Goal: Information Seeking & Learning: Learn about a topic

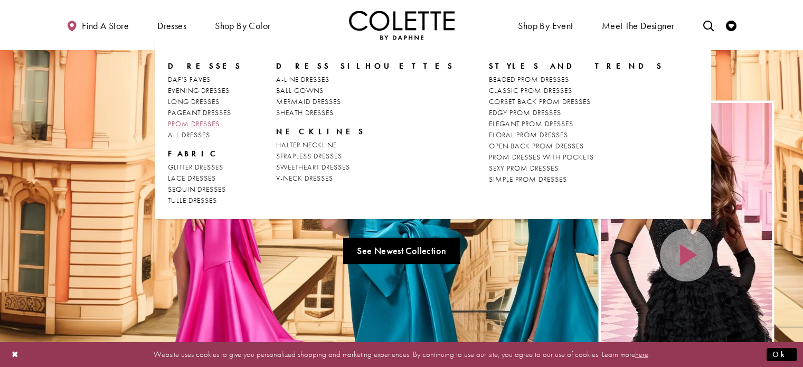
click at [201, 124] on span "PROM DRESSES" at bounding box center [194, 123] width 52 height 9
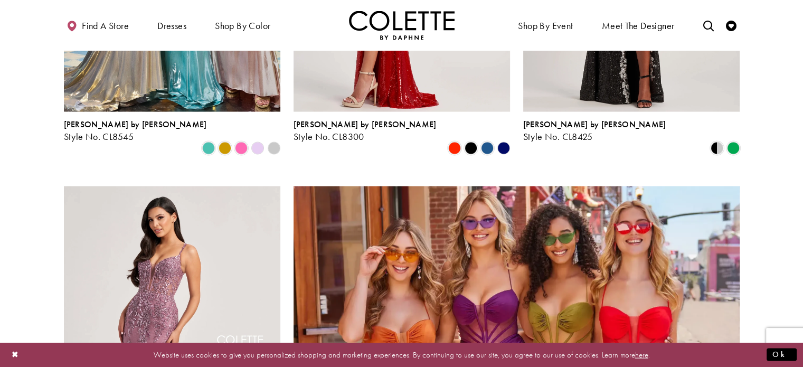
scroll to position [1815, 0]
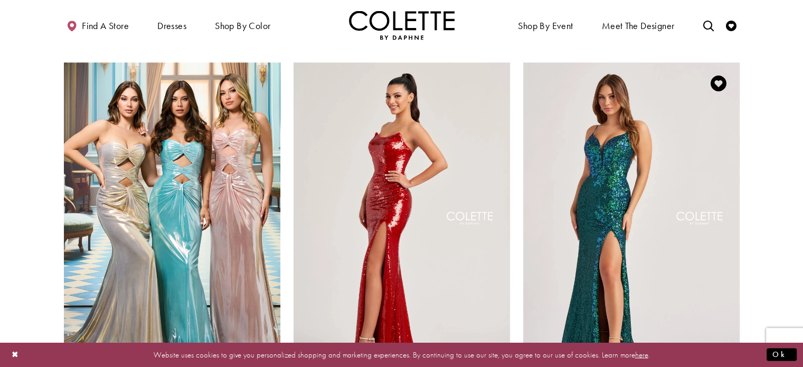
click at [575, 207] on img "Visit Colette by Daphne Style No. CL8425 Page" at bounding box center [631, 219] width 216 height 314
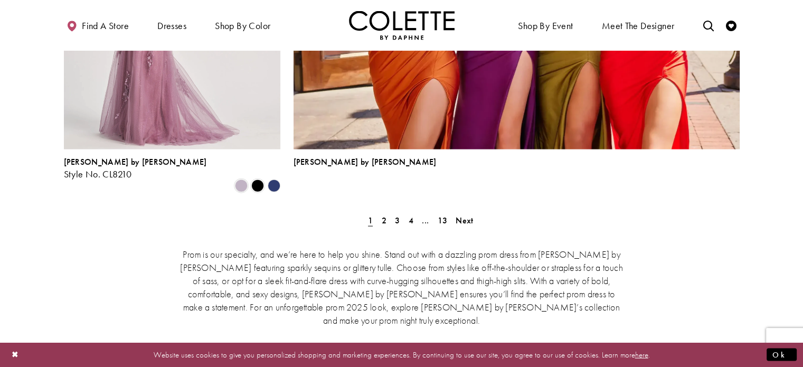
scroll to position [2431, 0]
click at [464, 215] on span "Next" at bounding box center [463, 220] width 17 height 11
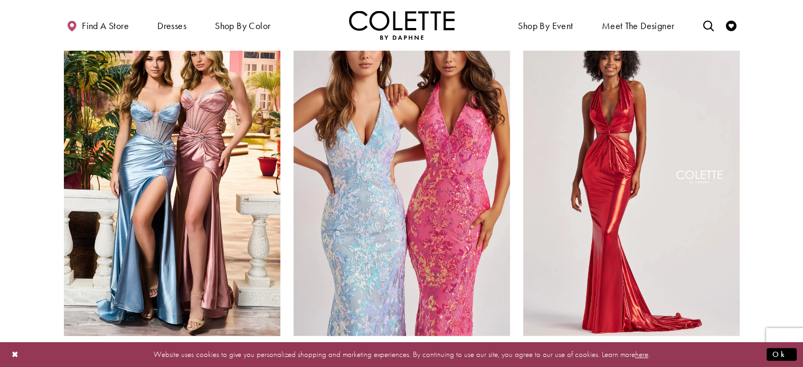
scroll to position [689, 0]
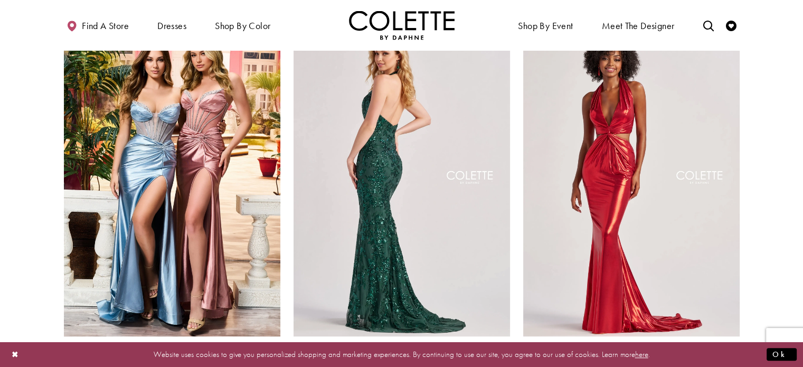
click at [415, 170] on img "Visit Colette by Daphne Style No. CL8495 Page" at bounding box center [401, 179] width 216 height 314
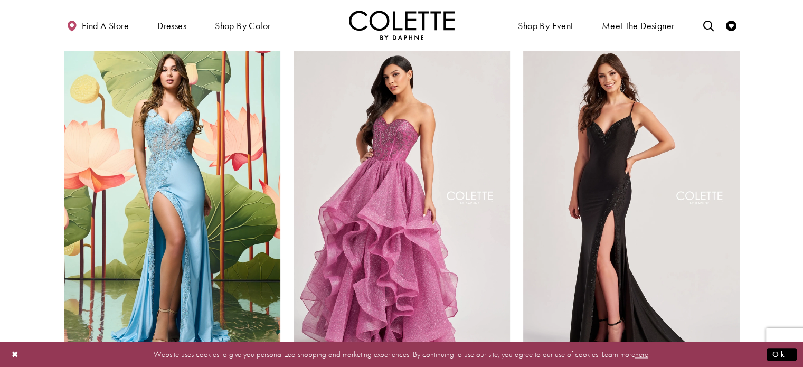
scroll to position [1448, 0]
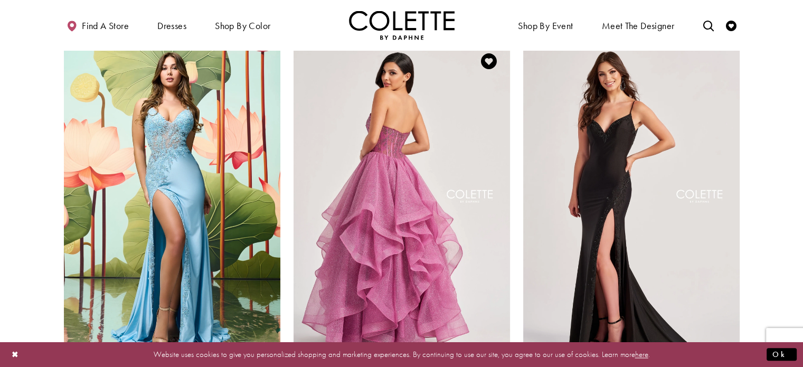
click at [435, 203] on img "Visit Colette by Daphne Style No. CL8200 Page" at bounding box center [401, 197] width 216 height 314
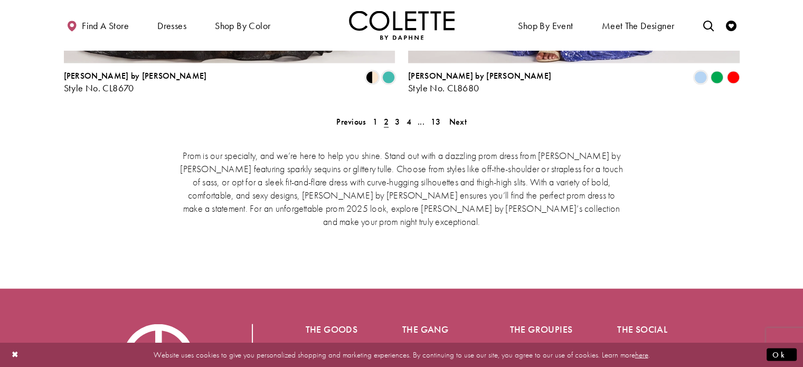
scroll to position [2296, 0]
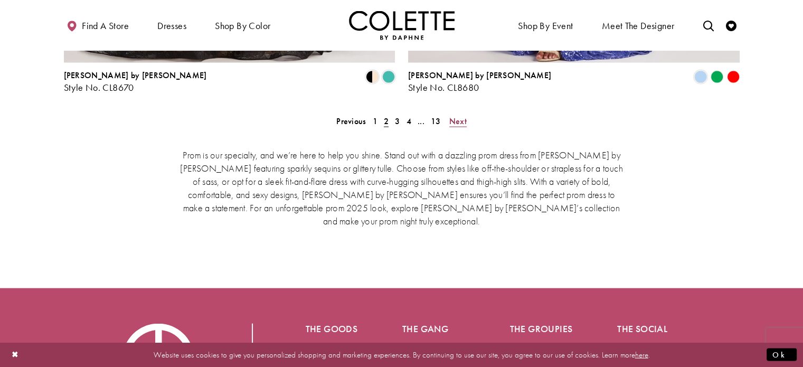
click at [464, 116] on span "Next" at bounding box center [457, 121] width 17 height 11
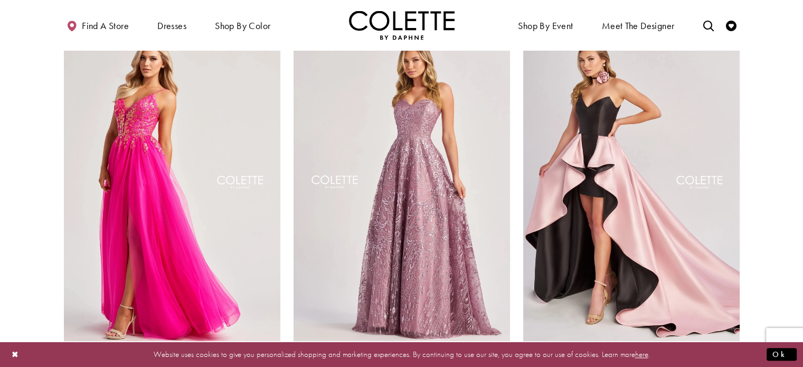
scroll to position [1076, 0]
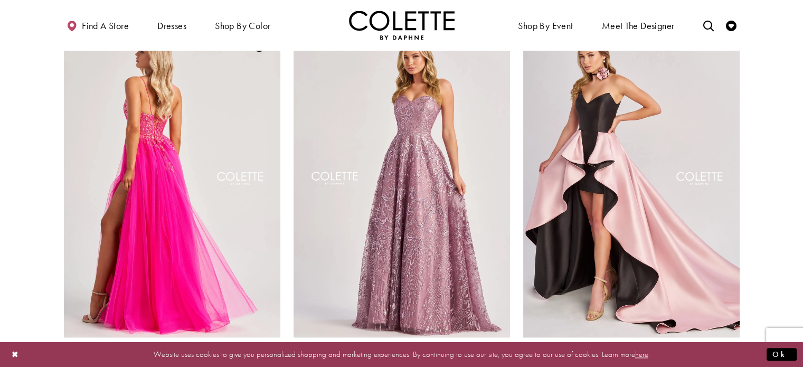
click at [194, 164] on img "Visit Colette by Daphne Style No. CL8030 Page" at bounding box center [172, 180] width 216 height 314
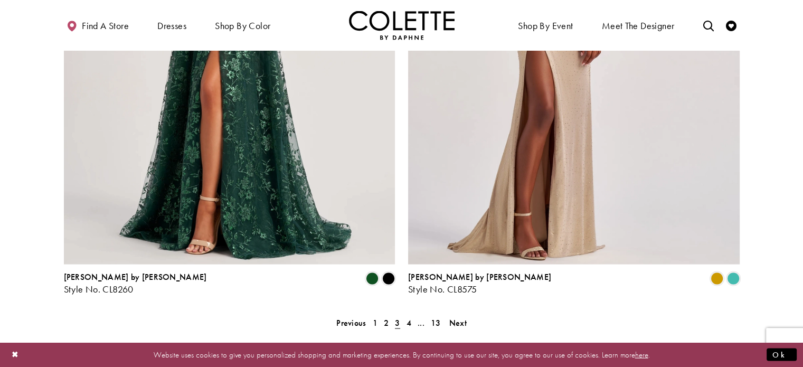
scroll to position [2225, 0]
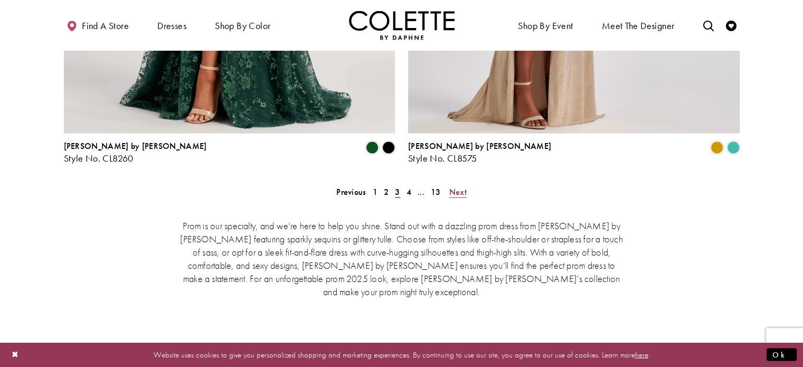
click at [456, 186] on span "Next" at bounding box center [457, 191] width 17 height 11
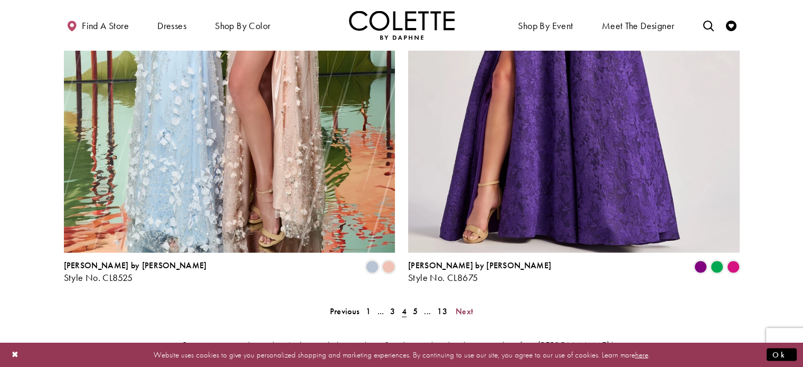
scroll to position [2132, 0]
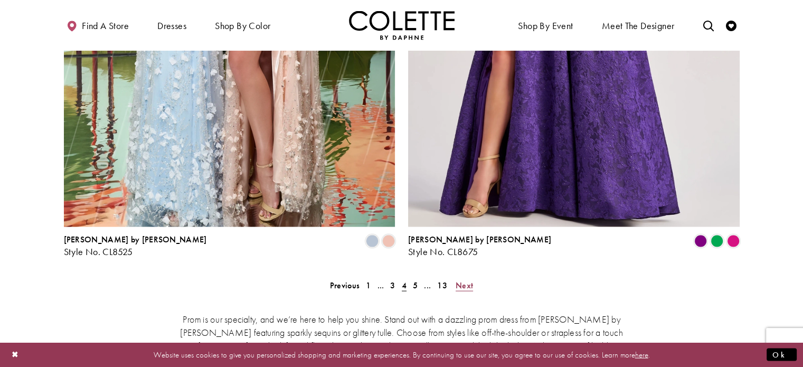
click at [459, 280] on span "Next" at bounding box center [463, 285] width 17 height 11
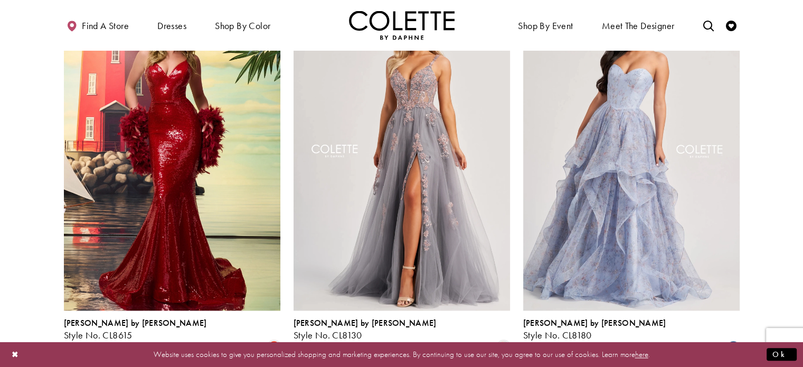
scroll to position [1499, 0]
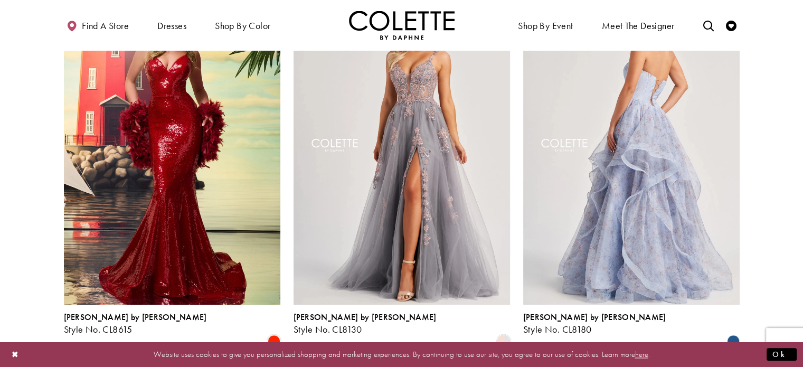
click at [612, 179] on img "Visit Colette by Daphne Style No. CL8180 Page" at bounding box center [631, 146] width 216 height 314
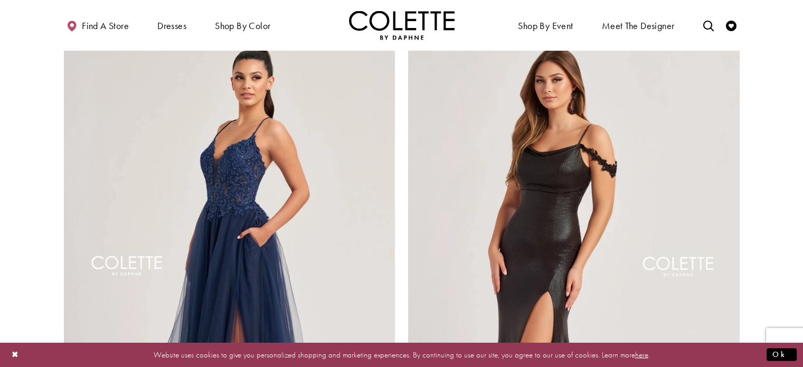
scroll to position [1844, 0]
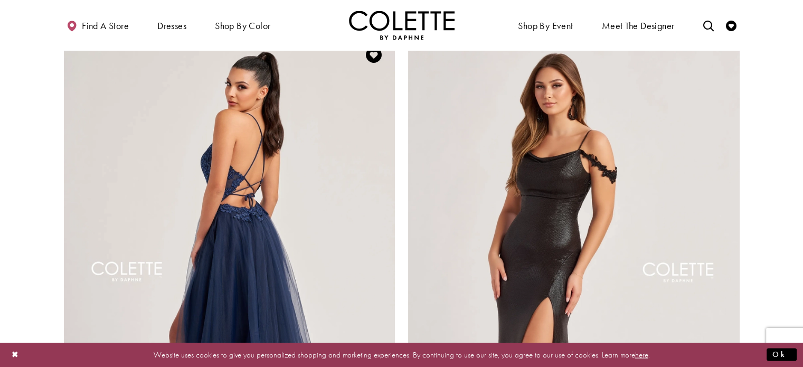
click at [340, 150] on img "Visit Colette by Daphne Style No. CL8320 Page" at bounding box center [229, 275] width 331 height 482
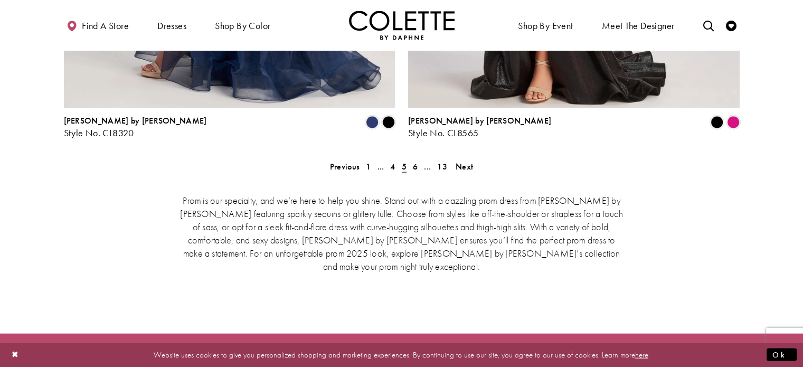
scroll to position [2251, 0]
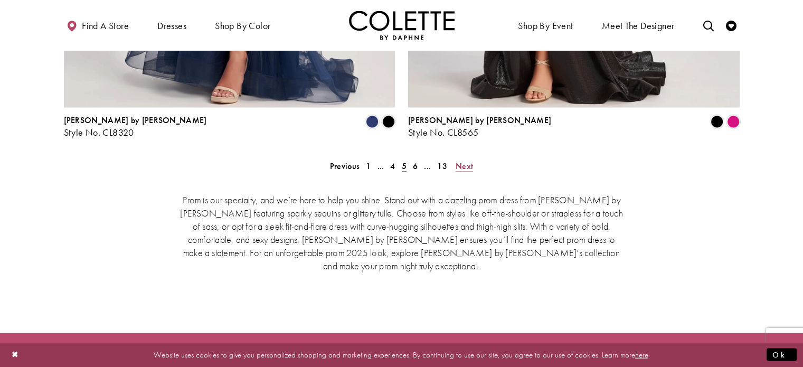
click at [462, 160] on span "Next" at bounding box center [463, 165] width 17 height 11
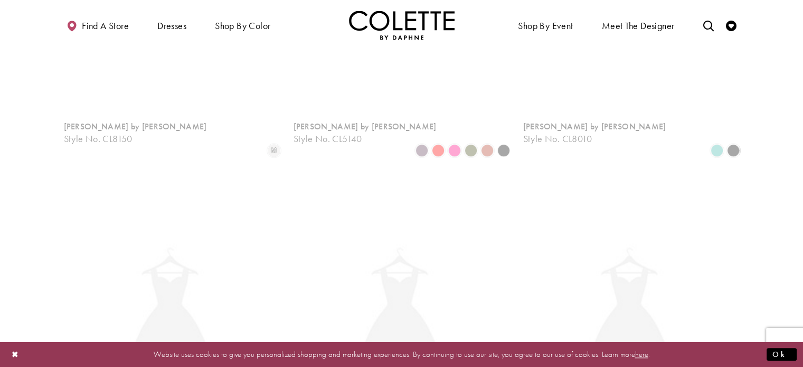
scroll to position [271, 0]
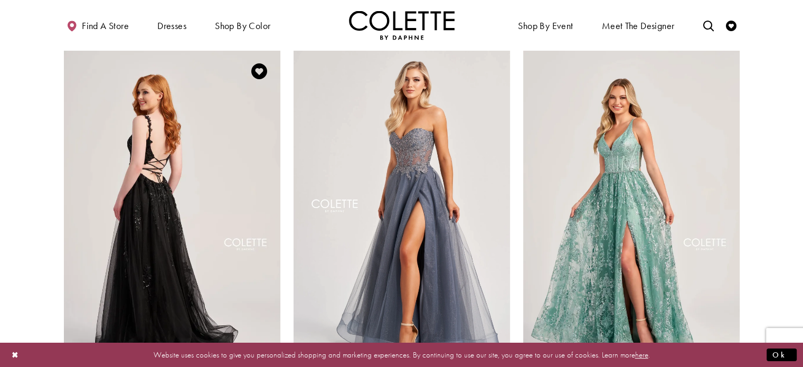
click at [253, 148] on img "Visit Colette by Daphne Style No. CL5287 Page" at bounding box center [172, 207] width 216 height 314
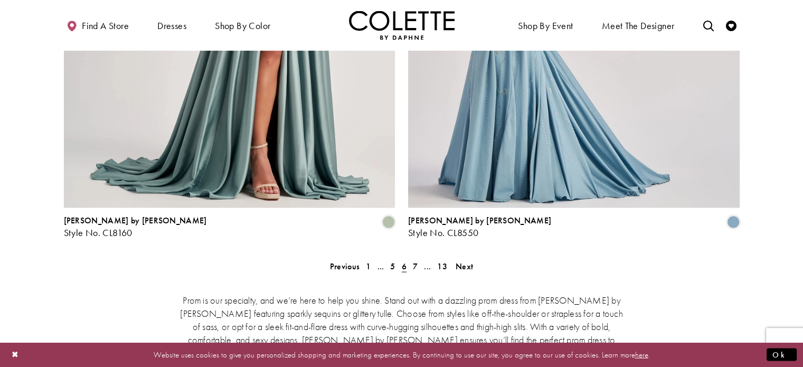
scroll to position [2167, 0]
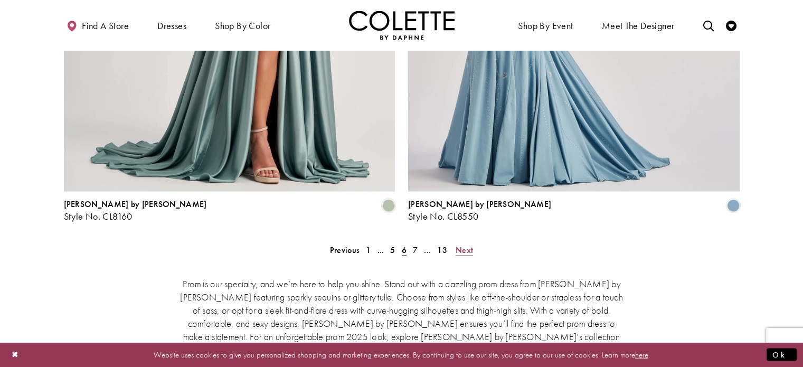
click at [464, 244] on span "Next" at bounding box center [463, 249] width 17 height 11
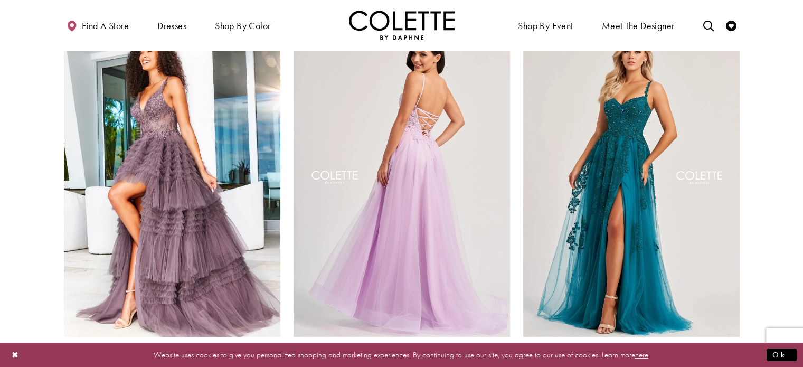
scroll to position [300, 0]
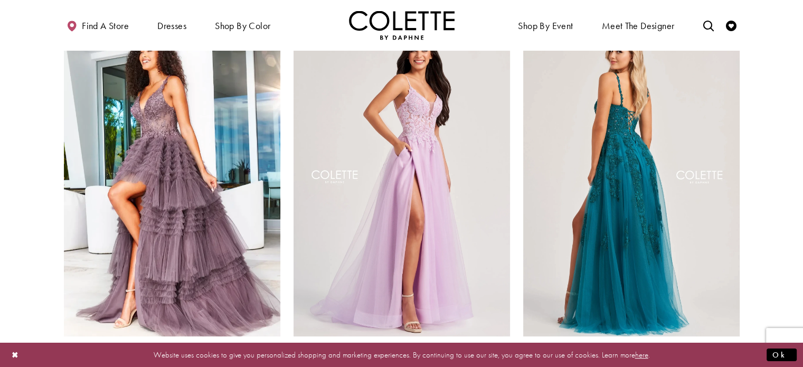
click at [618, 184] on img "Visit Colette by Daphne Style No. CL8220 Page" at bounding box center [631, 178] width 216 height 314
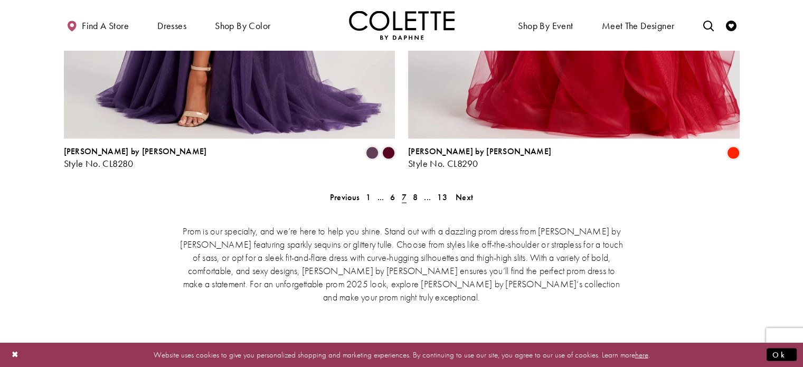
scroll to position [2250, 0]
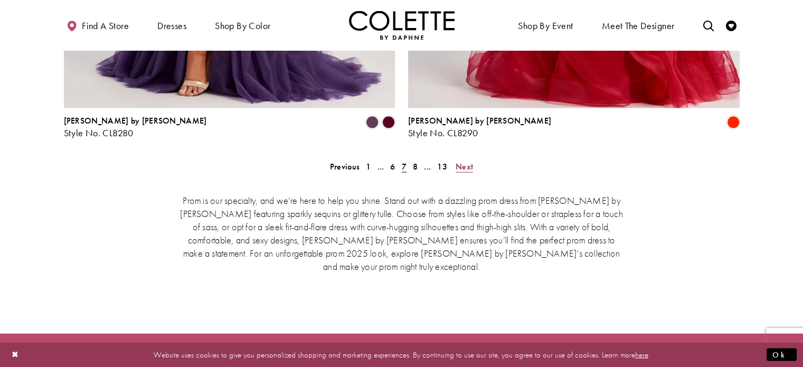
click at [470, 161] on span "Next" at bounding box center [463, 166] width 17 height 11
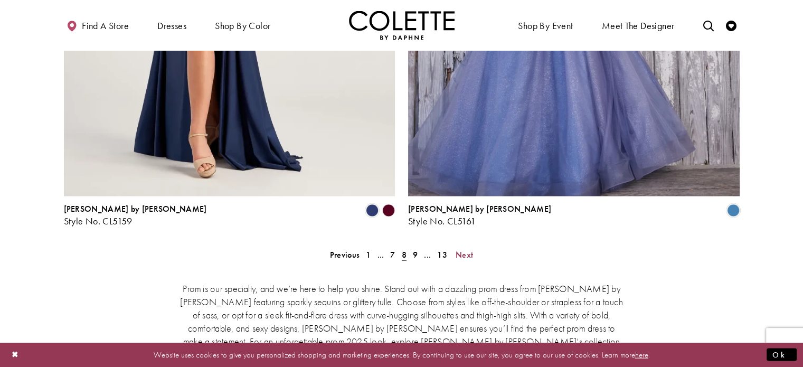
scroll to position [2220, 0]
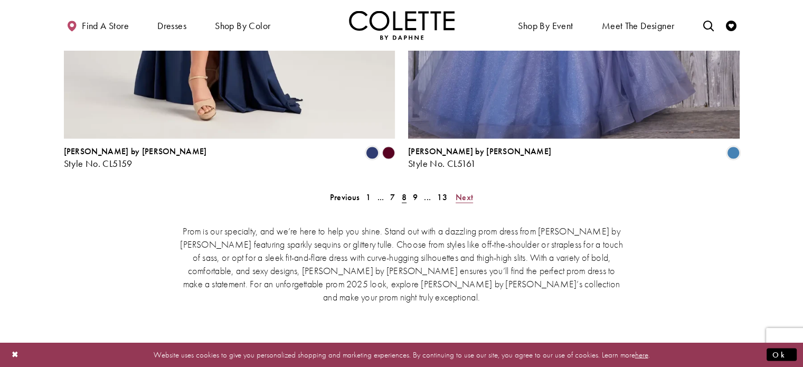
click at [462, 192] on span "Next" at bounding box center [463, 197] width 17 height 11
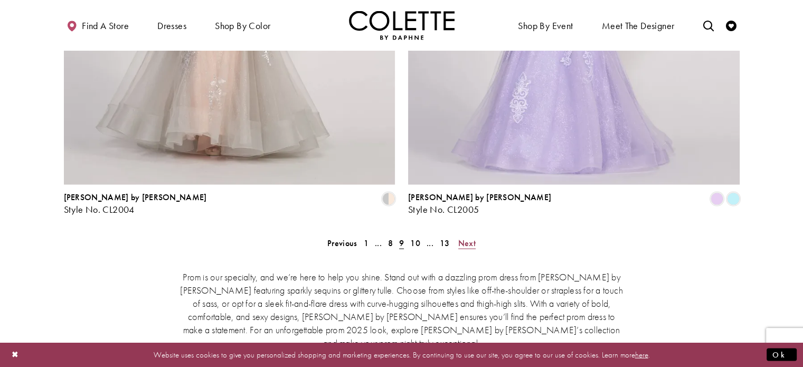
scroll to position [2245, 0]
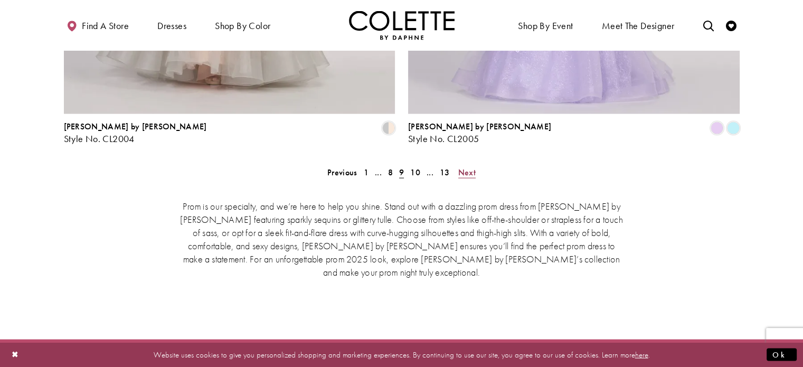
click at [474, 167] on span "Next" at bounding box center [466, 172] width 17 height 11
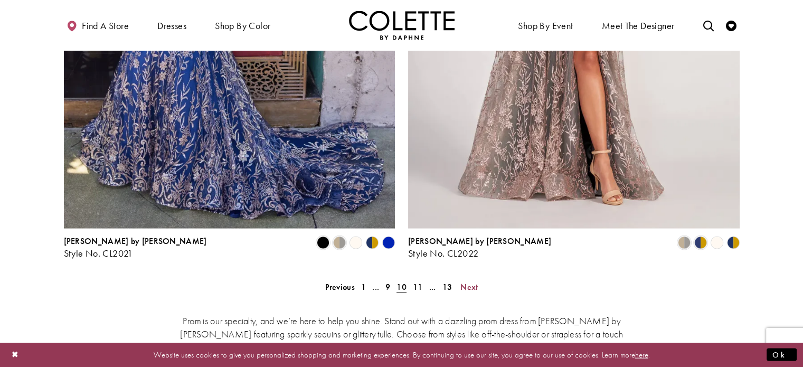
scroll to position [2171, 0]
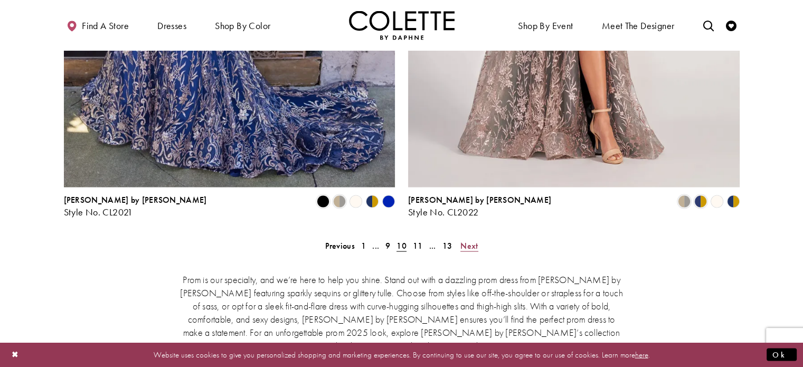
click at [473, 240] on span "Next" at bounding box center [468, 245] width 17 height 11
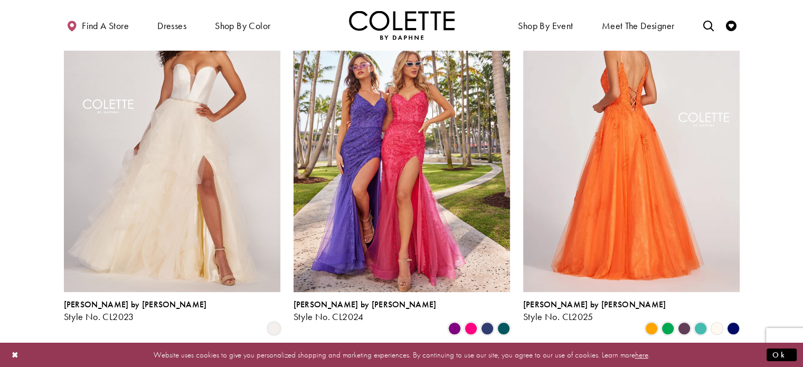
scroll to position [346, 0]
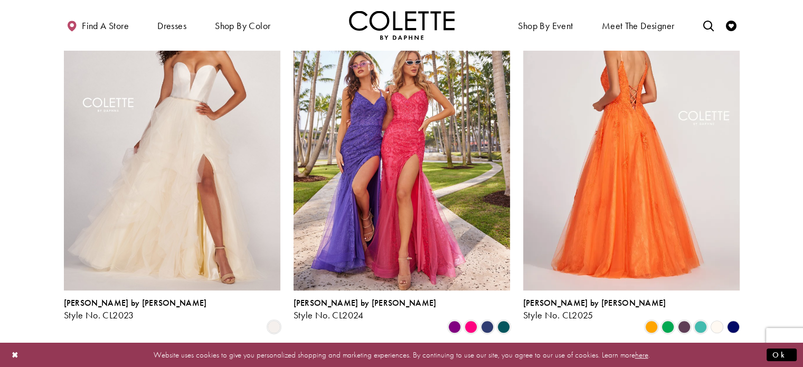
click at [571, 140] on img "Visit Colette by Daphne Style No. CL2025 Page" at bounding box center [631, 132] width 216 height 314
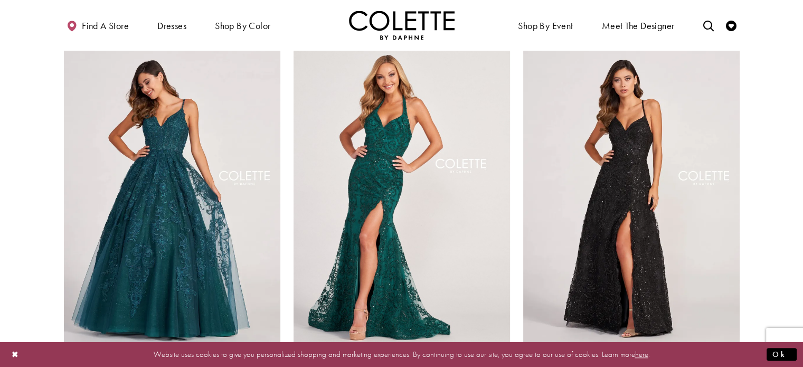
scroll to position [674, 0]
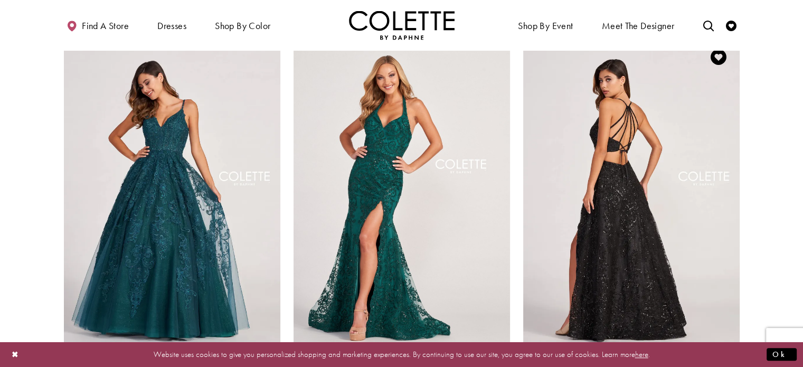
click at [577, 172] on img "Visit Colette by Daphne Style No. CL2028 Page" at bounding box center [631, 193] width 216 height 314
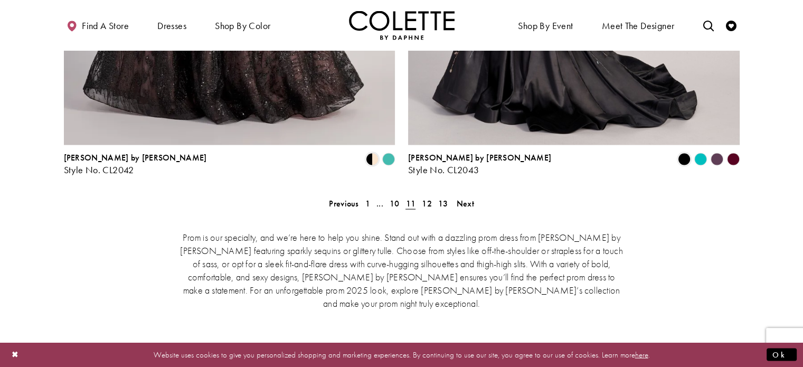
scroll to position [2203, 0]
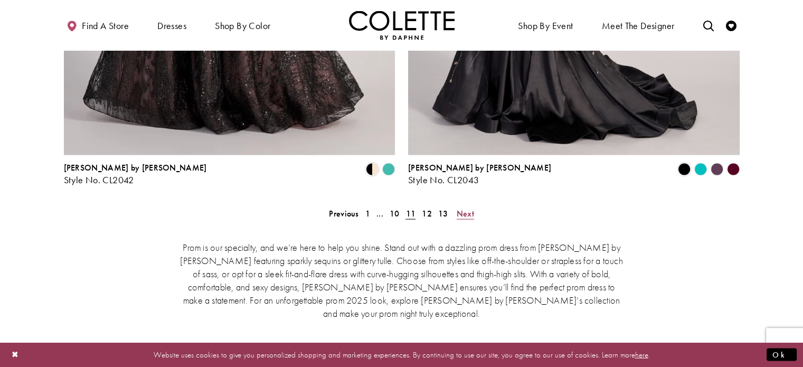
click at [468, 208] on span "Next" at bounding box center [464, 213] width 17 height 11
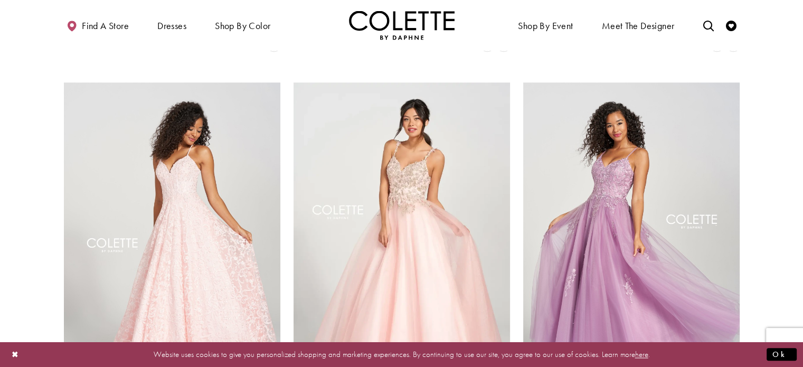
scroll to position [1406, 0]
click at [569, 157] on img "Visit Colette by Daphne Style No. CL12212 Page" at bounding box center [631, 239] width 216 height 314
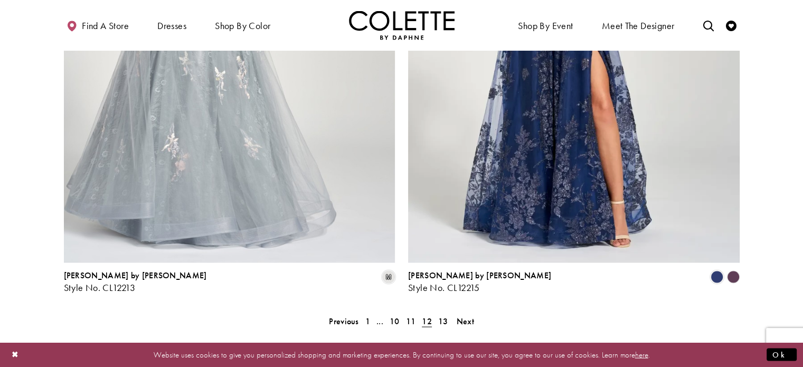
scroll to position [2098, 0]
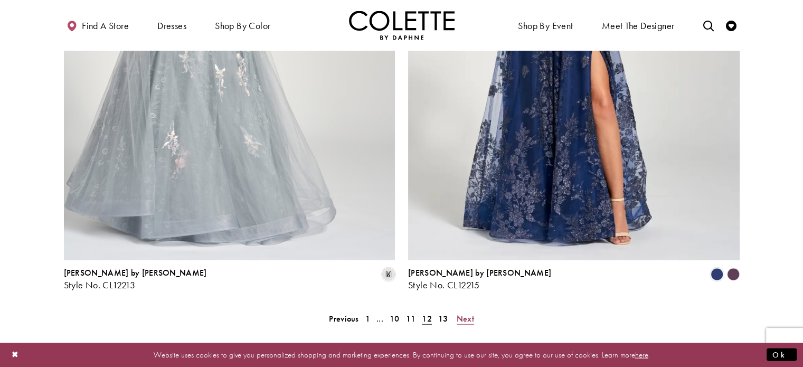
click at [471, 313] on span "Next" at bounding box center [464, 318] width 17 height 11
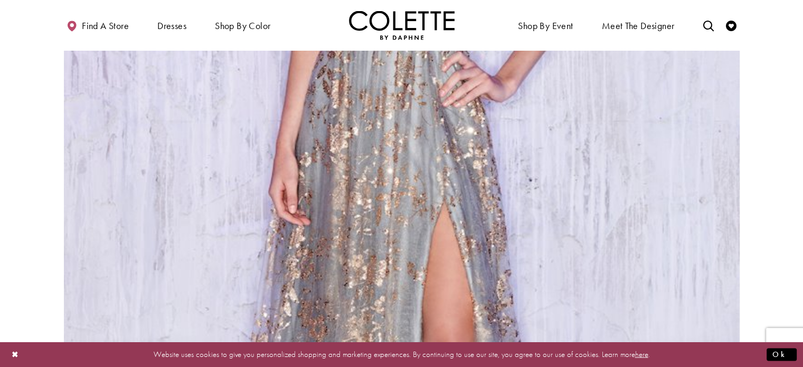
scroll to position [1819, 0]
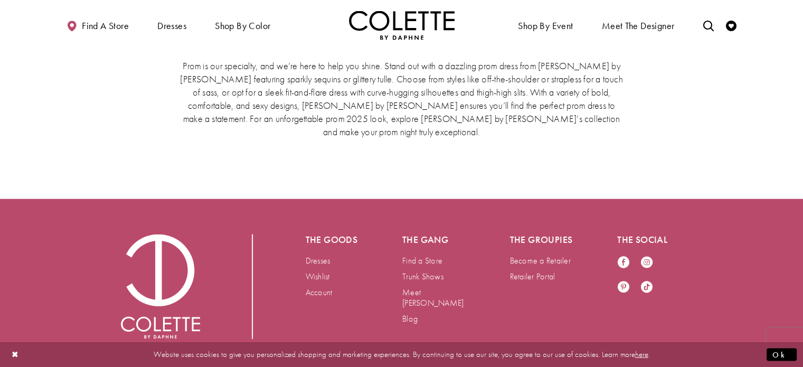
scroll to position [2496, 0]
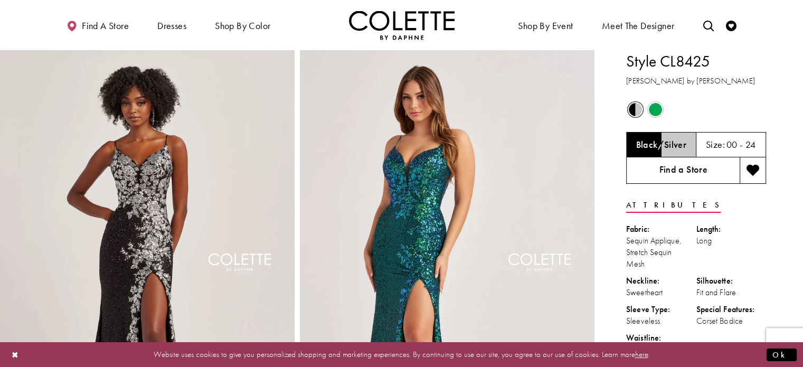
click at [708, 169] on link "Find a Store" at bounding box center [682, 170] width 113 height 26
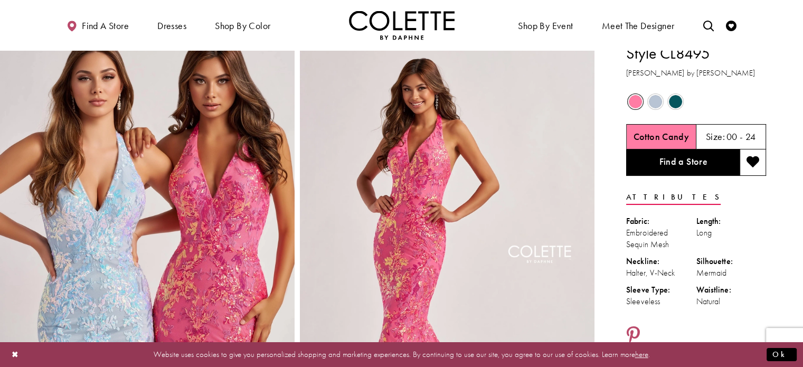
scroll to position [4, 0]
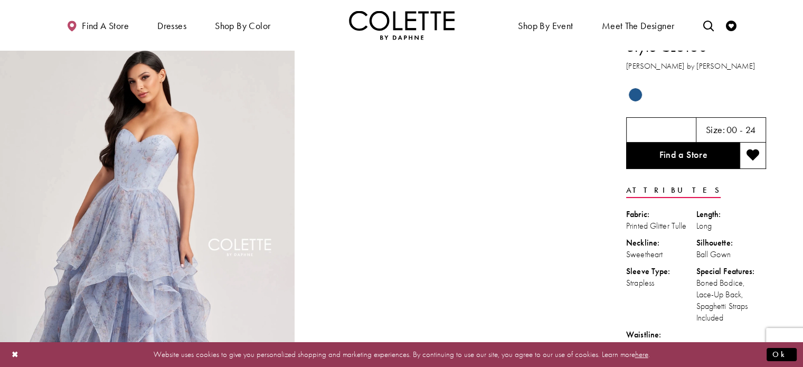
scroll to position [27, 0]
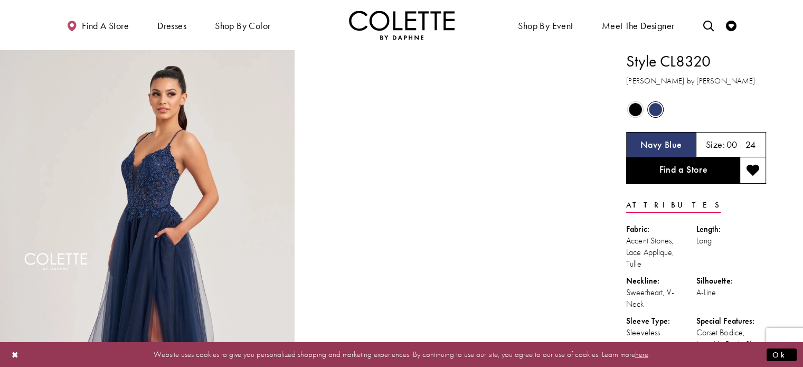
click at [634, 109] on span "Product color controls state depends on size chosen" at bounding box center [634, 109] width 13 height 13
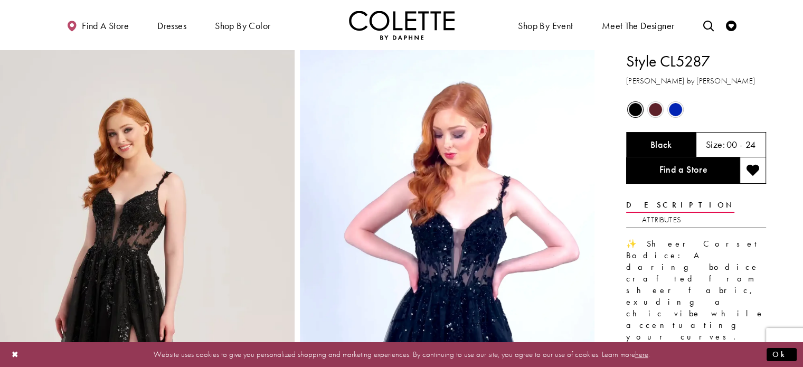
click at [653, 108] on span "Product color controls state depends on size chosen" at bounding box center [654, 109] width 13 height 13
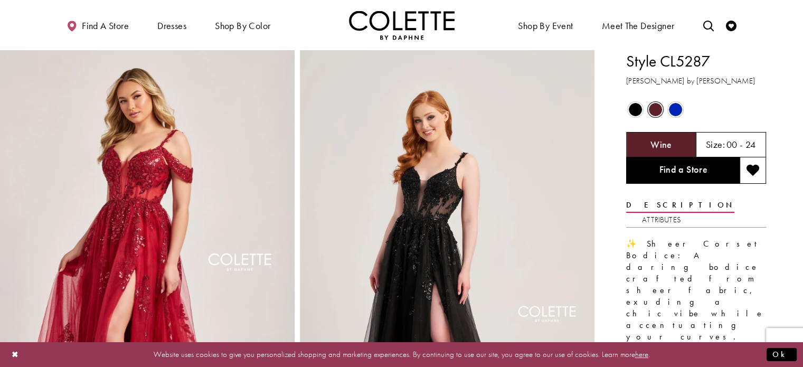
click at [671, 105] on span "Product color controls state depends on size chosen" at bounding box center [675, 109] width 13 height 13
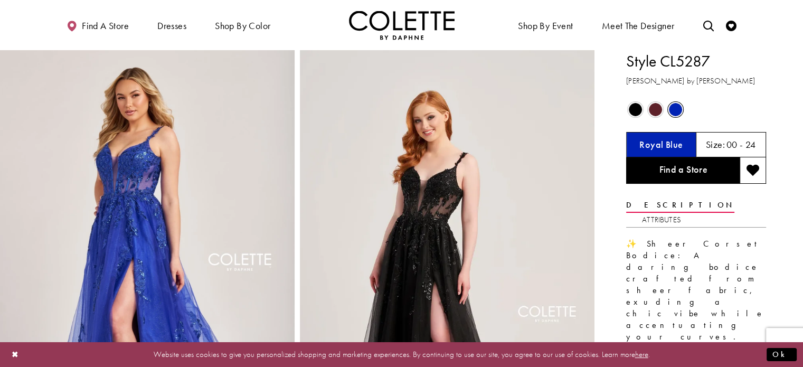
click at [651, 103] on span "Product color controls state depends on size chosen" at bounding box center [654, 109] width 13 height 13
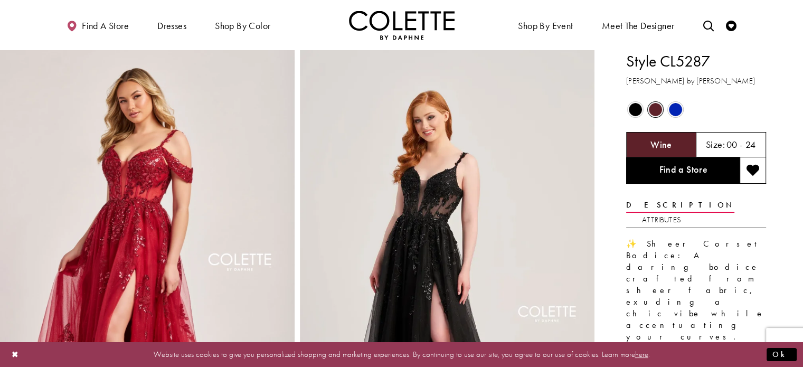
click at [632, 103] on span "Product color controls state depends on size chosen" at bounding box center [634, 109] width 13 height 13
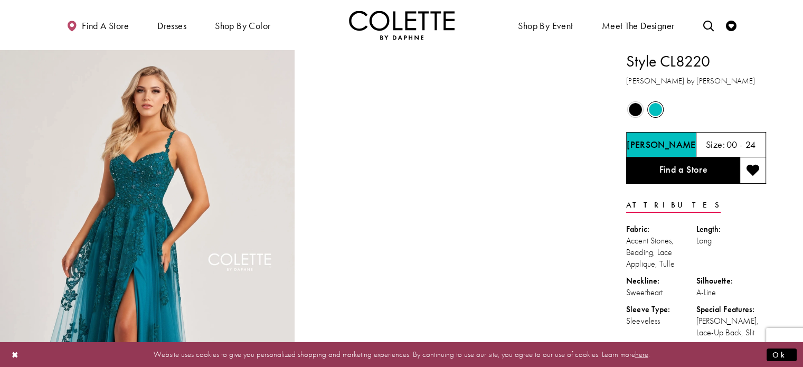
click at [633, 109] on span "Product color controls state depends on size chosen" at bounding box center [634, 109] width 13 height 13
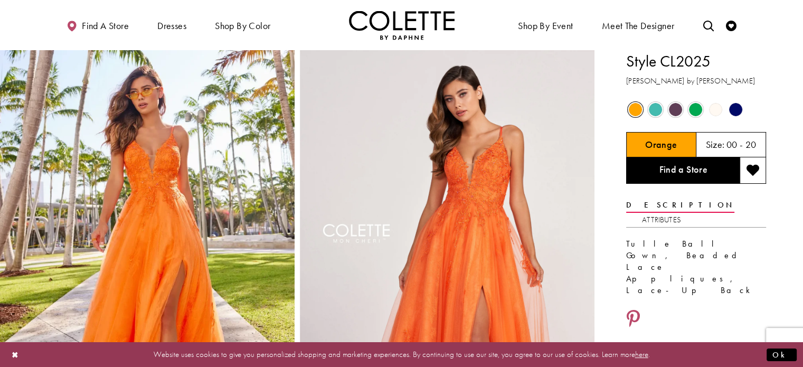
click at [656, 107] on span "Product color controls state depends on size chosen" at bounding box center [654, 109] width 13 height 13
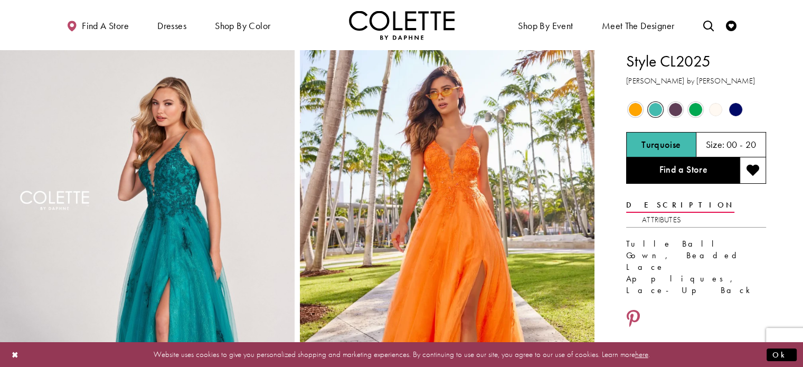
click at [672, 105] on span "Product color controls state depends on size chosen" at bounding box center [675, 109] width 13 height 13
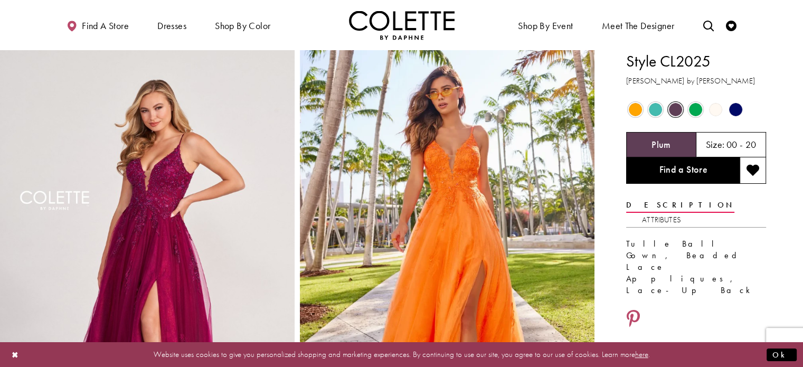
click at [691, 106] on span "Product color controls state depends on size chosen" at bounding box center [695, 109] width 13 height 13
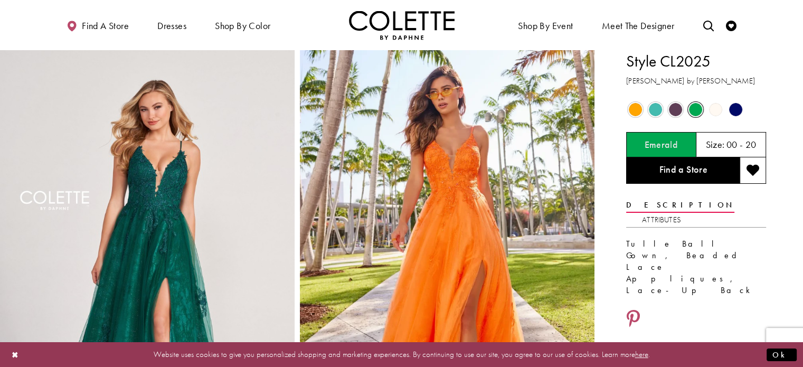
click at [715, 109] on span "Product color controls state depends on size chosen" at bounding box center [715, 109] width 13 height 13
click at [742, 107] on div "Out of Stock" at bounding box center [735, 109] width 18 height 18
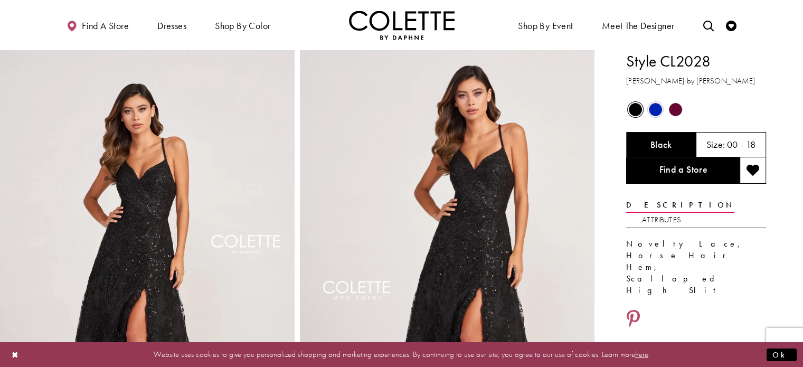
click at [676, 112] on span "Product color controls state depends on size chosen" at bounding box center [675, 109] width 13 height 13
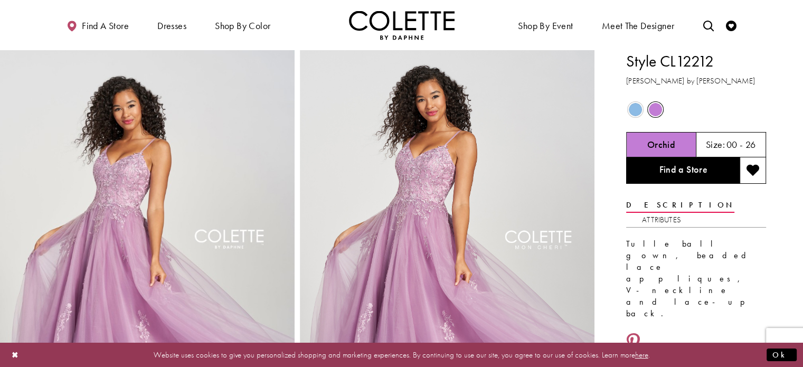
click at [634, 105] on span "Product color controls state depends on size chosen" at bounding box center [634, 109] width 13 height 13
